Goal: Information Seeking & Learning: Learn about a topic

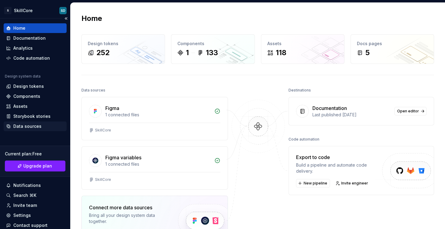
click at [34, 126] on div "Data sources" at bounding box center [27, 126] width 28 height 6
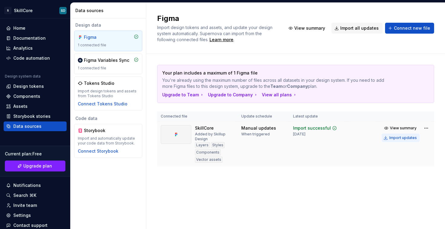
click at [410, 138] on div "Import updates" at bounding box center [403, 137] width 28 height 5
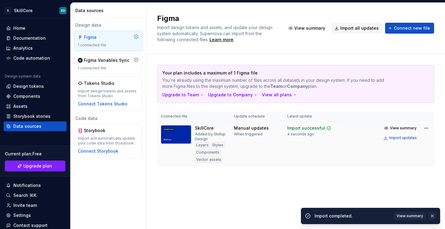
click at [430, 217] on button "button" at bounding box center [432, 215] width 8 height 8
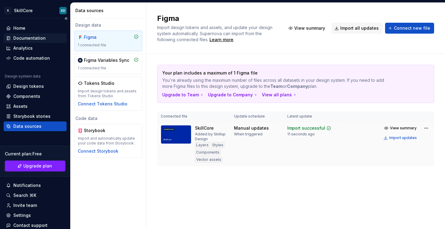
click at [23, 38] on div "Documentation" at bounding box center [29, 38] width 32 height 6
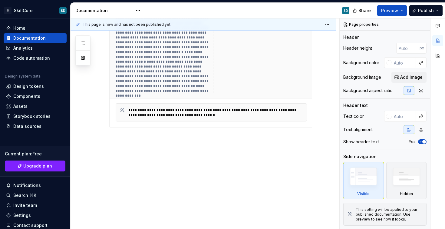
scroll to position [561, 0]
click at [28, 51] on div "Analytics" at bounding box center [35, 48] width 63 height 10
type textarea "*"
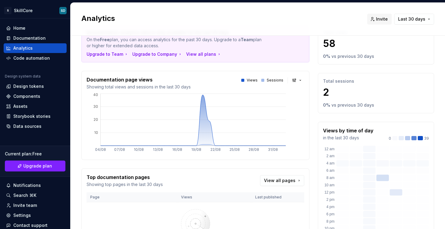
scroll to position [9, 0]
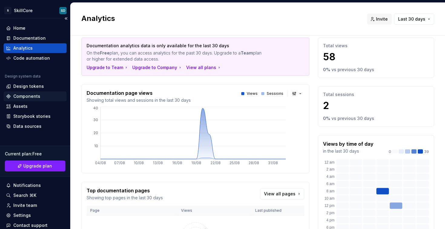
click at [29, 97] on div "Components" at bounding box center [26, 96] width 27 height 6
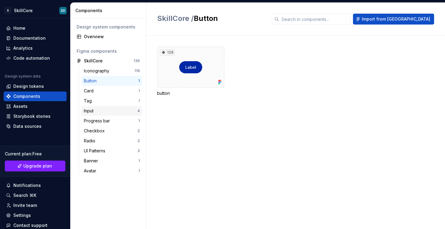
click at [92, 110] on div "Input" at bounding box center [90, 111] width 12 height 6
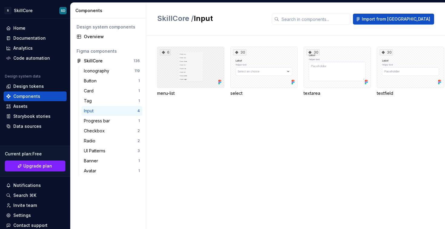
click at [196, 60] on div "6" at bounding box center [190, 67] width 67 height 41
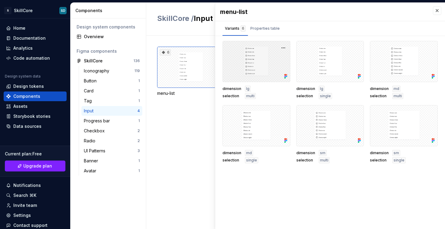
click at [275, 59] on div at bounding box center [256, 61] width 68 height 41
click at [269, 28] on div "Properties table" at bounding box center [264, 28] width 29 height 6
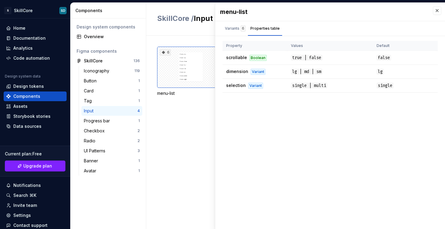
click at [166, 187] on div "6 menu-list 30 select 30 textarea 30 textfield" at bounding box center [301, 132] width 288 height 193
click at [437, 10] on button "button" at bounding box center [436, 10] width 8 height 8
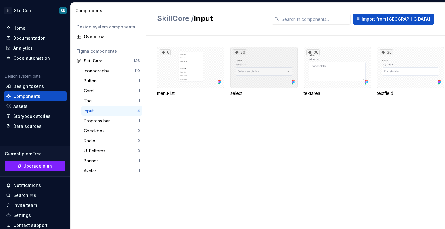
click at [277, 68] on div "30" at bounding box center [263, 67] width 67 height 41
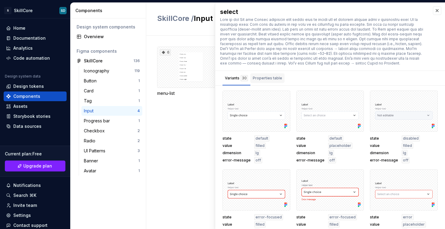
click at [275, 73] on div "Properties table" at bounding box center [267, 78] width 34 height 10
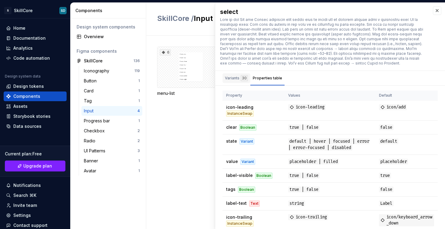
click at [234, 78] on div "Variants 30" at bounding box center [236, 78] width 23 height 6
